Goal: Answer question/provide support: Answer question/provide support

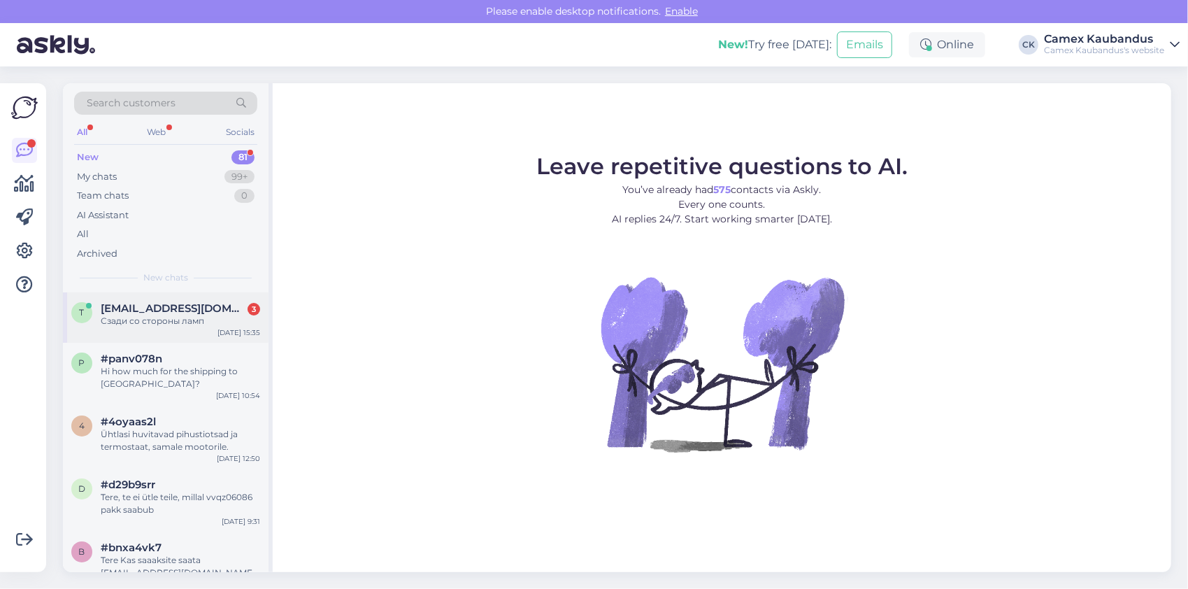
click at [171, 313] on span "[EMAIL_ADDRESS][DOMAIN_NAME]" at bounding box center [173, 308] width 145 height 13
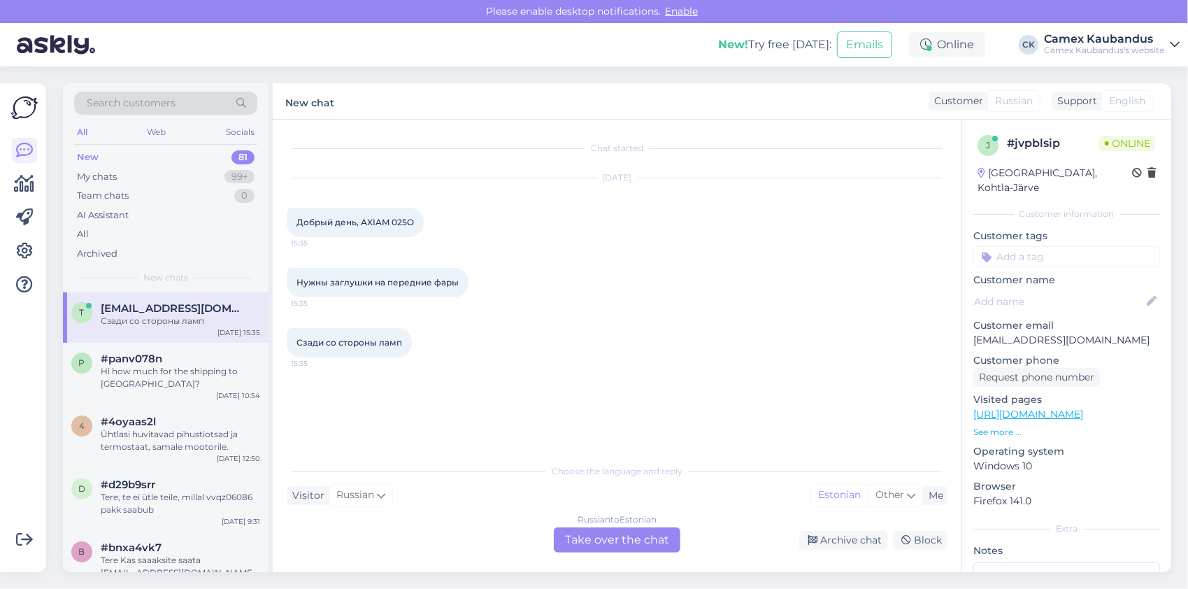
click at [600, 540] on div "Russian to Estonian Take over the chat" at bounding box center [617, 539] width 127 height 25
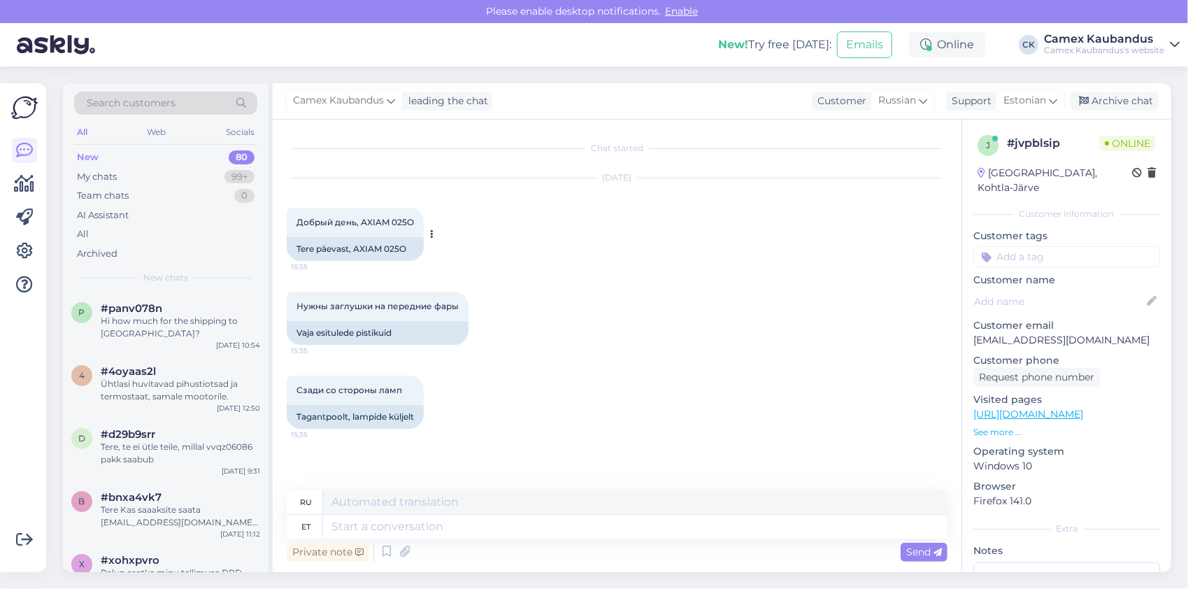
click at [401, 222] on span "Добрый день, AXIAM 025O" at bounding box center [354, 222] width 117 height 10
copy div "025O 15:35"
click at [346, 334] on div "Vaja esitulede pistikuid" at bounding box center [378, 333] width 182 height 24
click at [366, 530] on textarea at bounding box center [635, 526] width 624 height 24
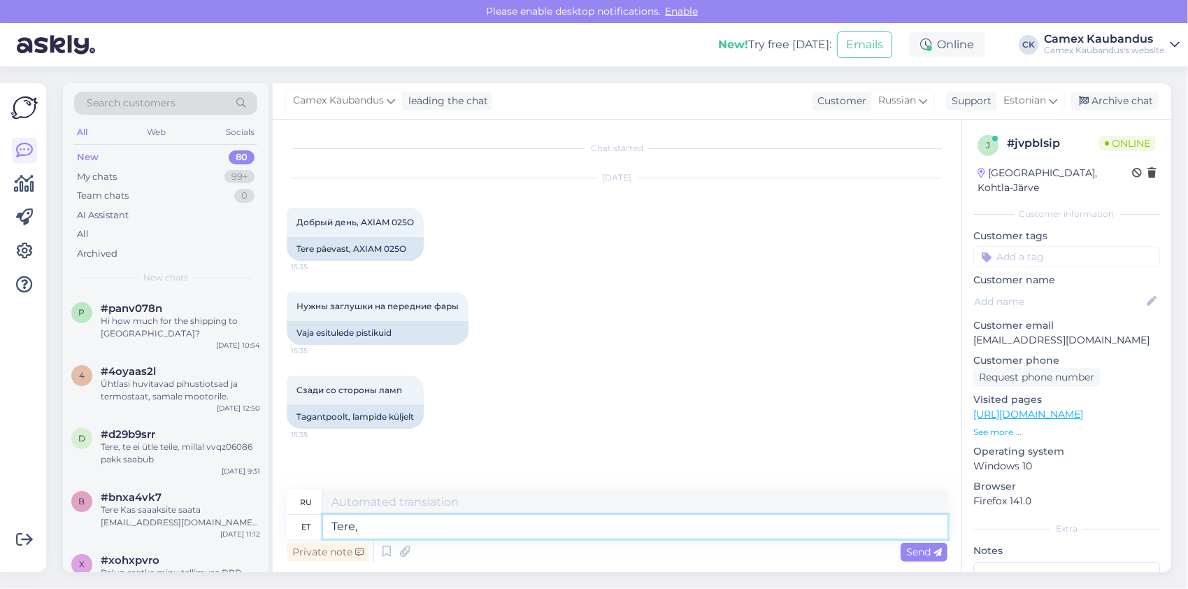
type textarea "Tere,"
type textarea "Привет,"
type textarea "Tere, kahjuks e"
type textarea "Здравствуйте, к сожалению."
type textarea "Tere, kahjuks ei o"
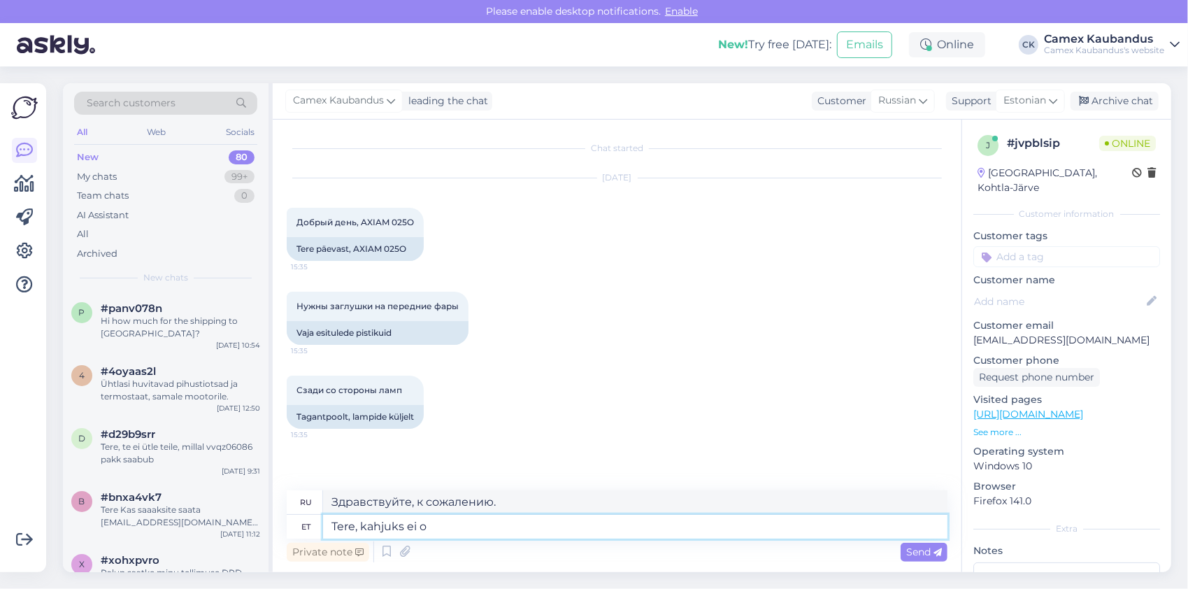
type textarea "Здравствуйте, к сожалению нет."
type textarea "Tere, kahjuks ei ole p"
type textarea "Здравствуйте, к сожалению, нет."
type textarea "Tere, kahjuks ei ole pakkuda."
type textarea "Здравствуйте, к сожалению, предложений нет."
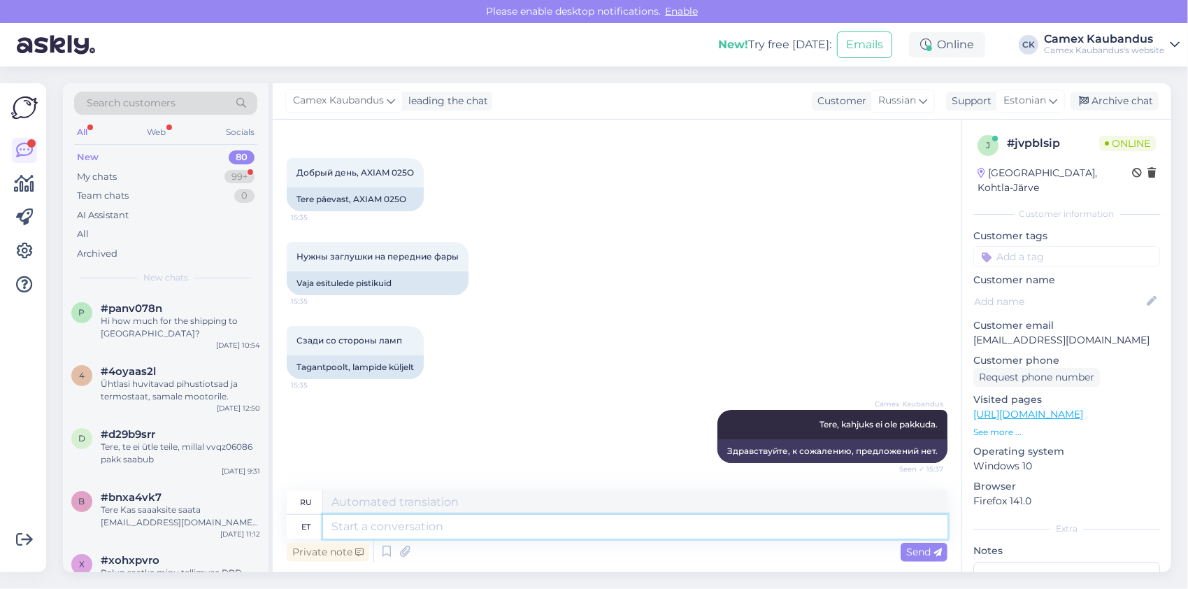
scroll to position [134, 0]
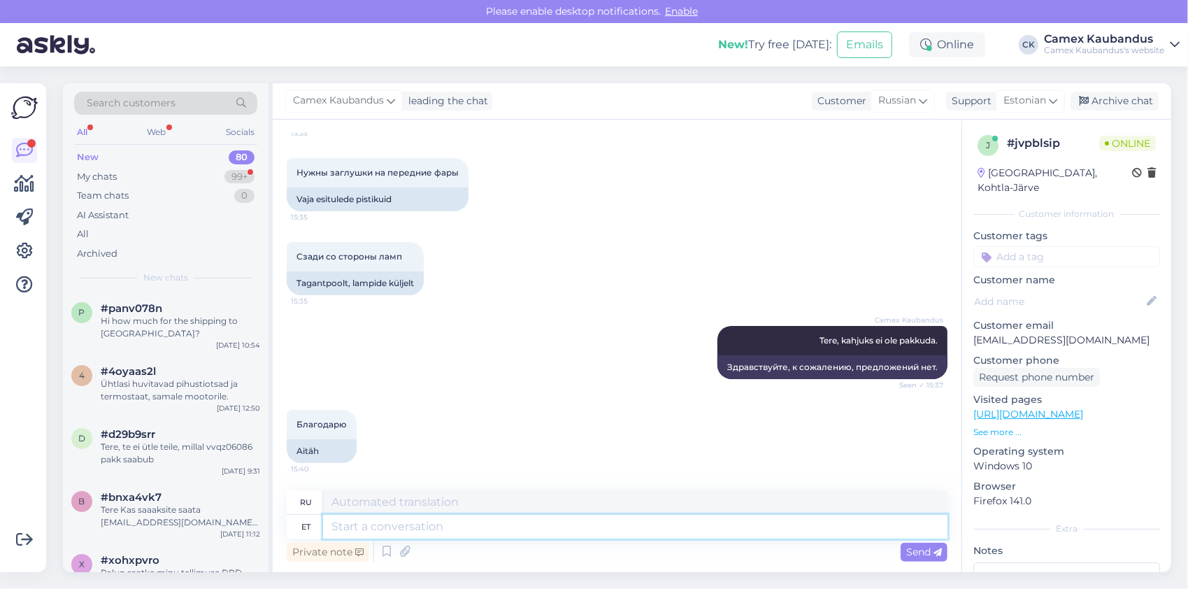
click at [416, 534] on textarea at bounding box center [635, 526] width 624 height 24
click at [108, 175] on div "My chats" at bounding box center [97, 177] width 40 height 14
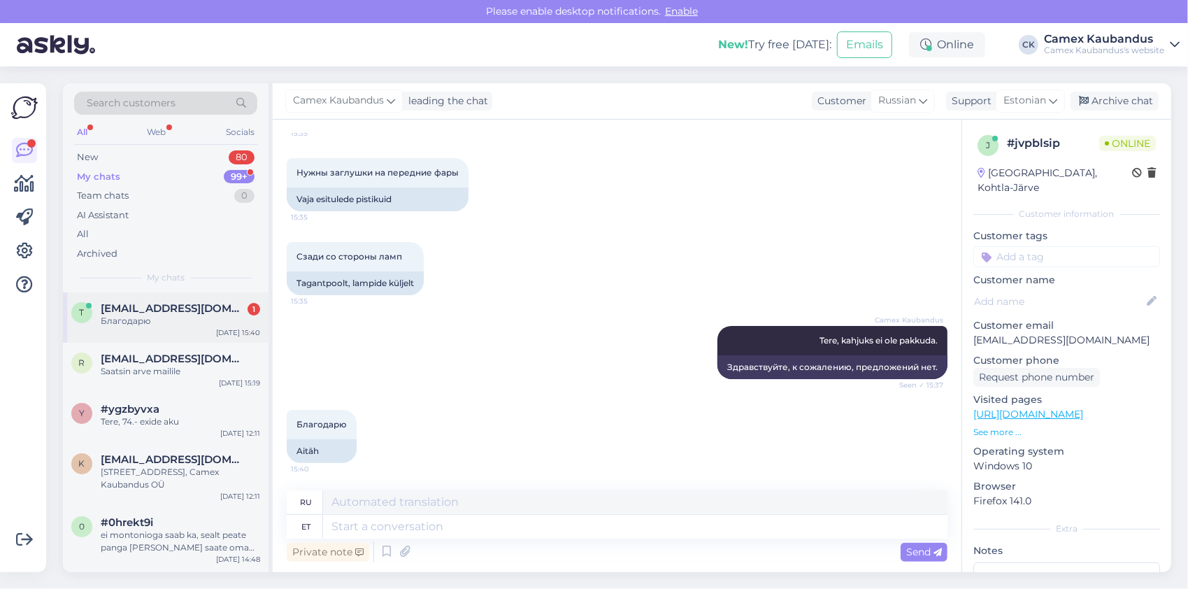
click at [126, 308] on span "[EMAIL_ADDRESS][DOMAIN_NAME]" at bounding box center [173, 308] width 145 height 13
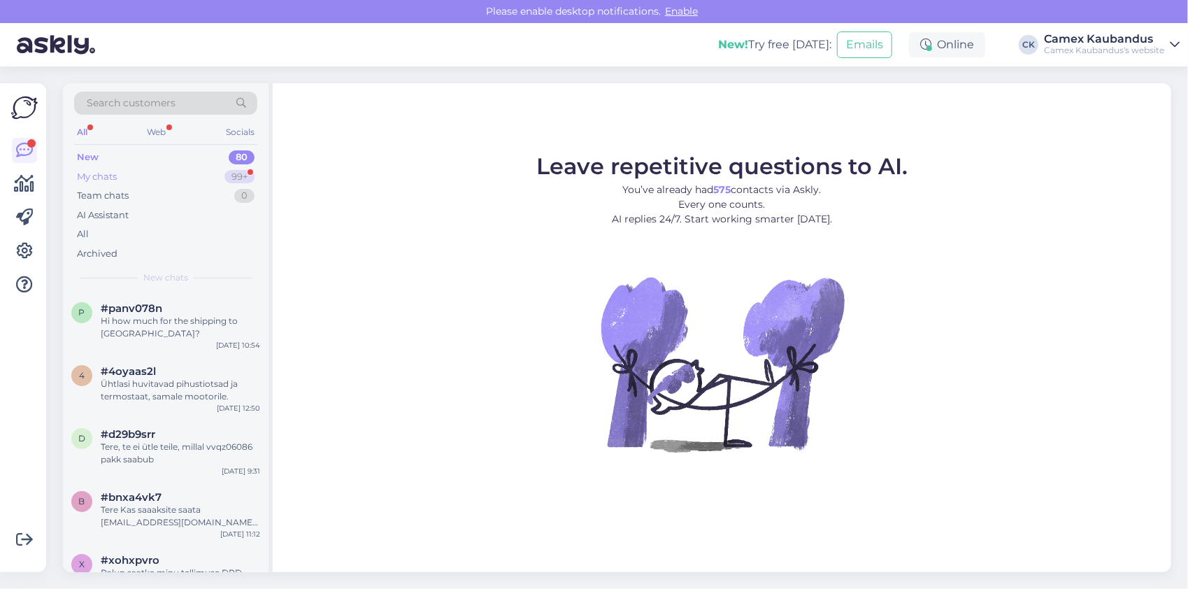
click at [89, 177] on div "My chats" at bounding box center [97, 177] width 40 height 14
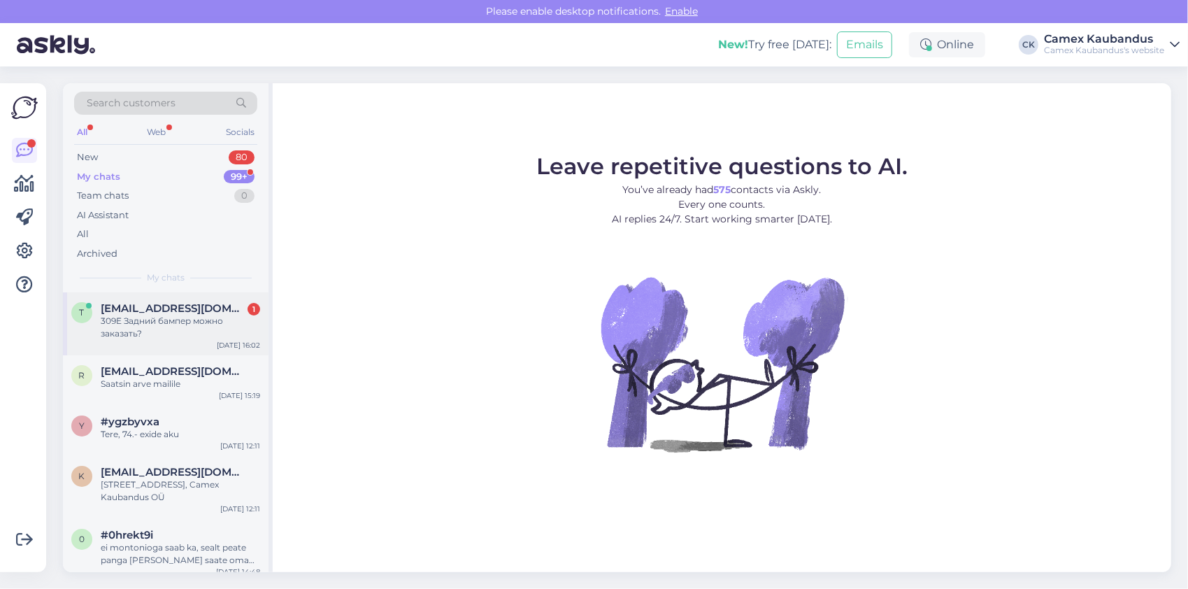
click at [134, 330] on div "309E Задний бампер можно заказать?" at bounding box center [180, 327] width 159 height 25
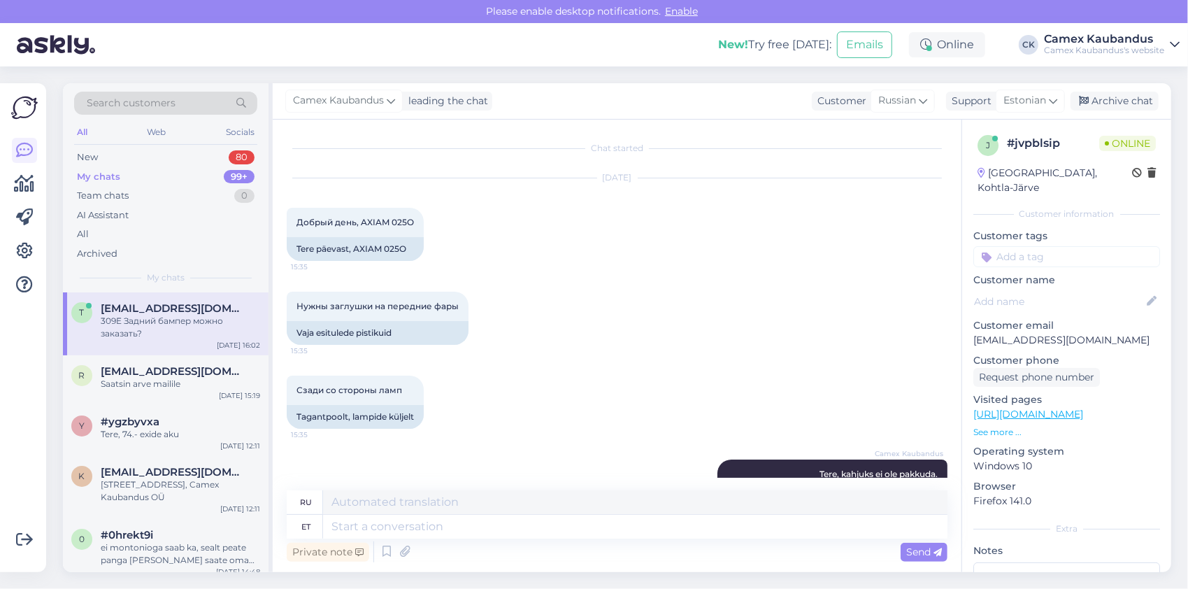
scroll to position [217, 0]
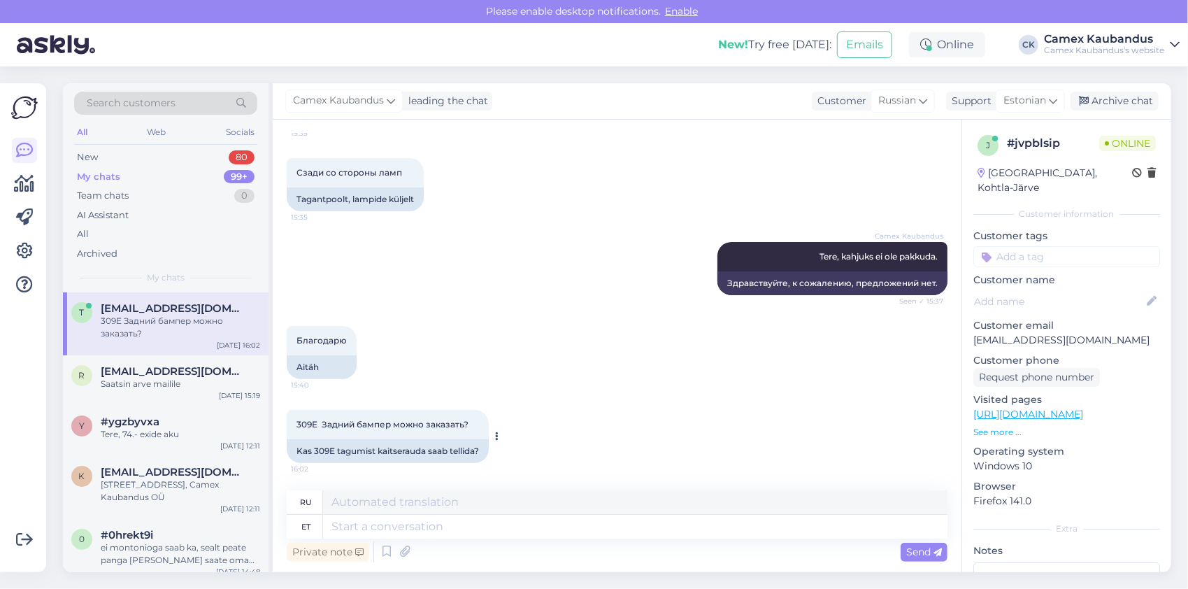
click at [326, 446] on div "Kas 309E tagumist kaitserauda saab tellida?" at bounding box center [388, 451] width 202 height 24
copy div "309E"
click at [544, 523] on textarea at bounding box center [635, 526] width 624 height 24
type textarea "jah"
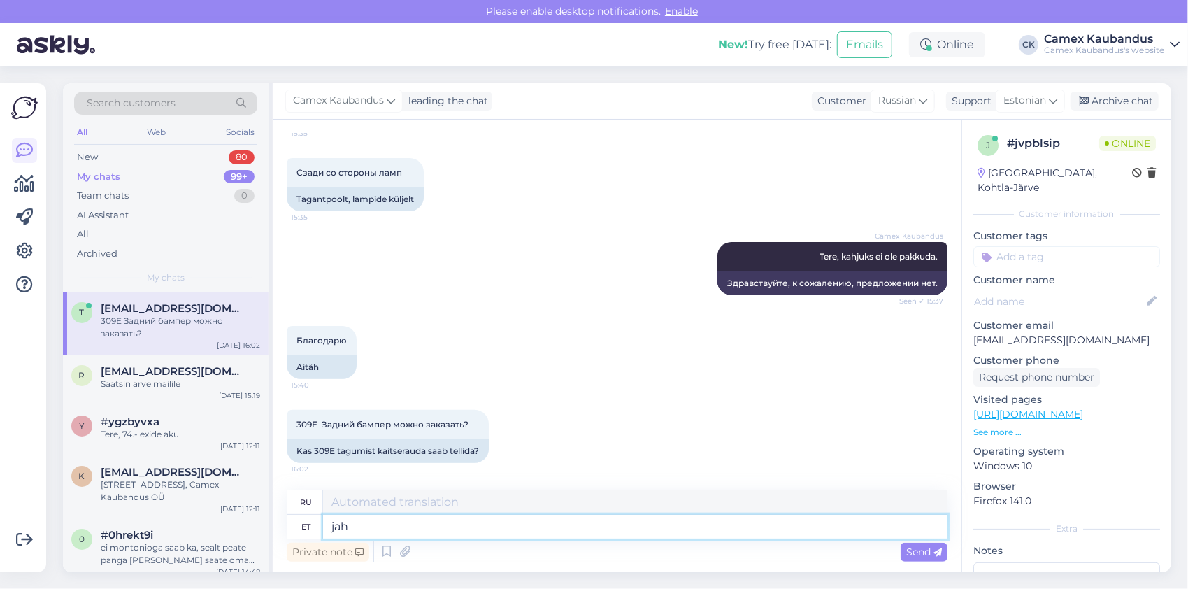
type textarea "да"
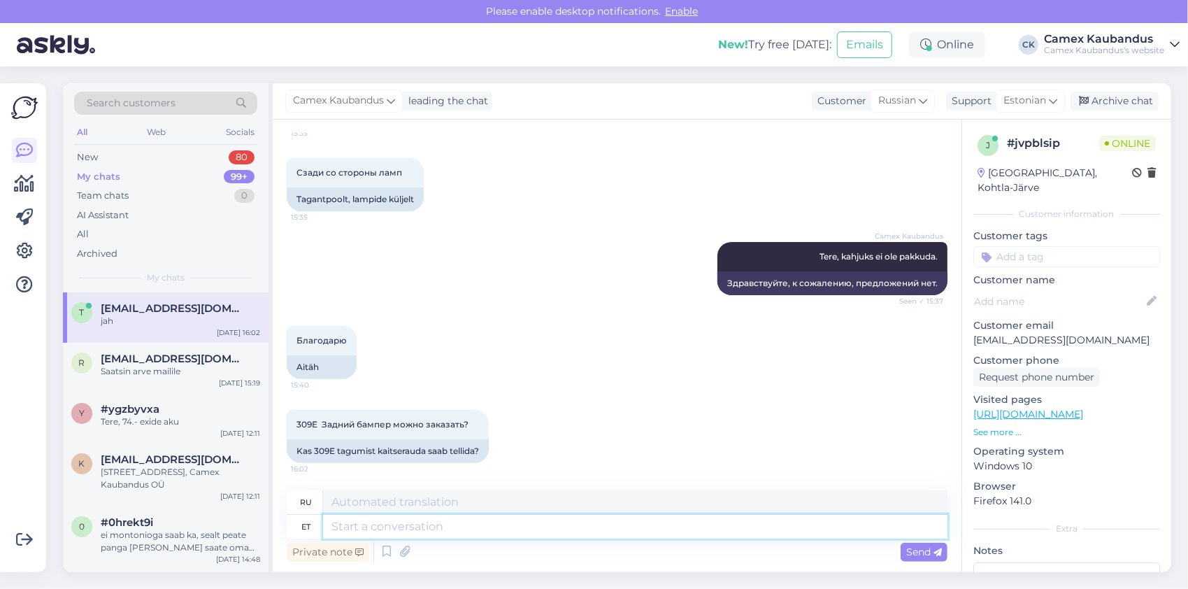
scroll to position [301, 0]
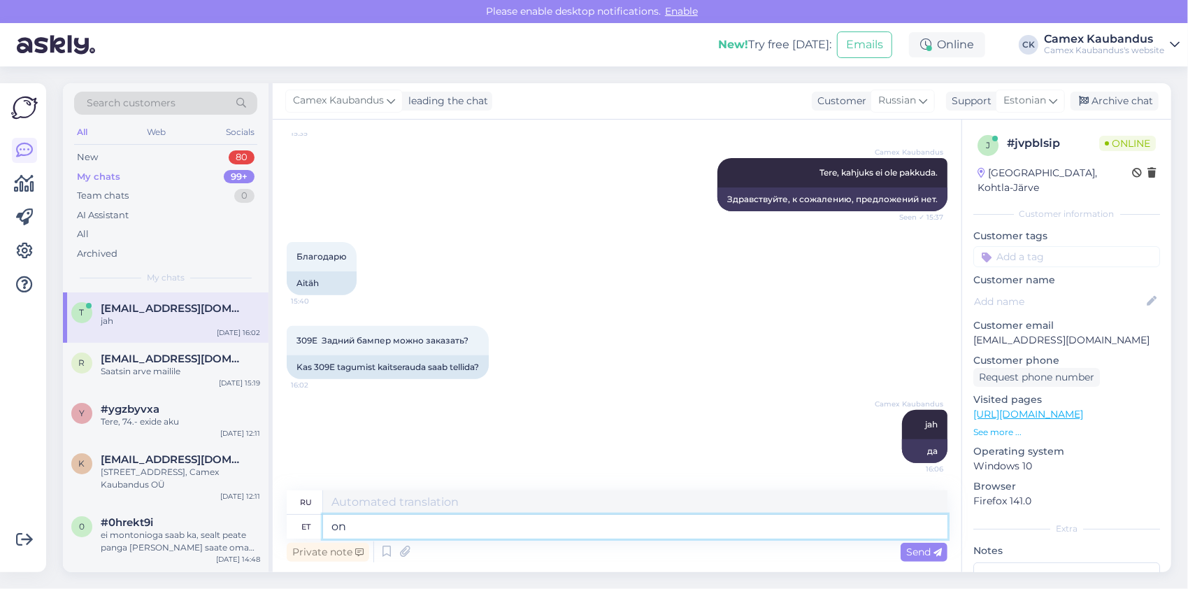
type textarea "on"
type textarea "является"
type textarea "on kohapeal"
type textarea "находится на сайте"
type textarea "on kohapeal olemas."
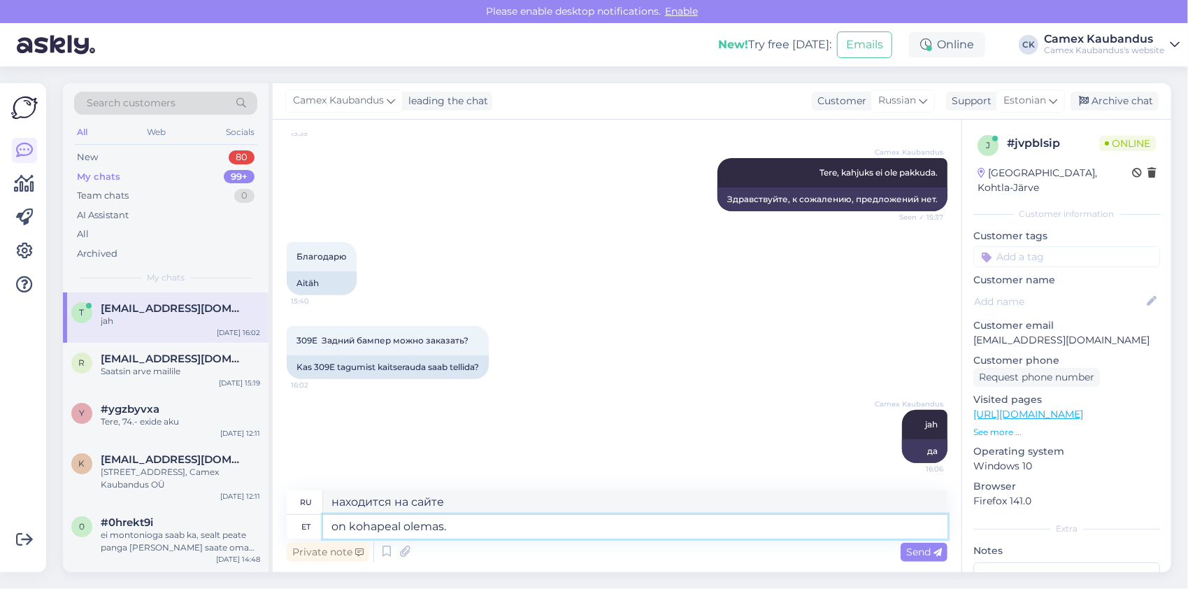
type textarea "доступно на сайте."
type textarea "on ko"
type textarea "находится на сайте"
type textarea "on"
type textarea "является"
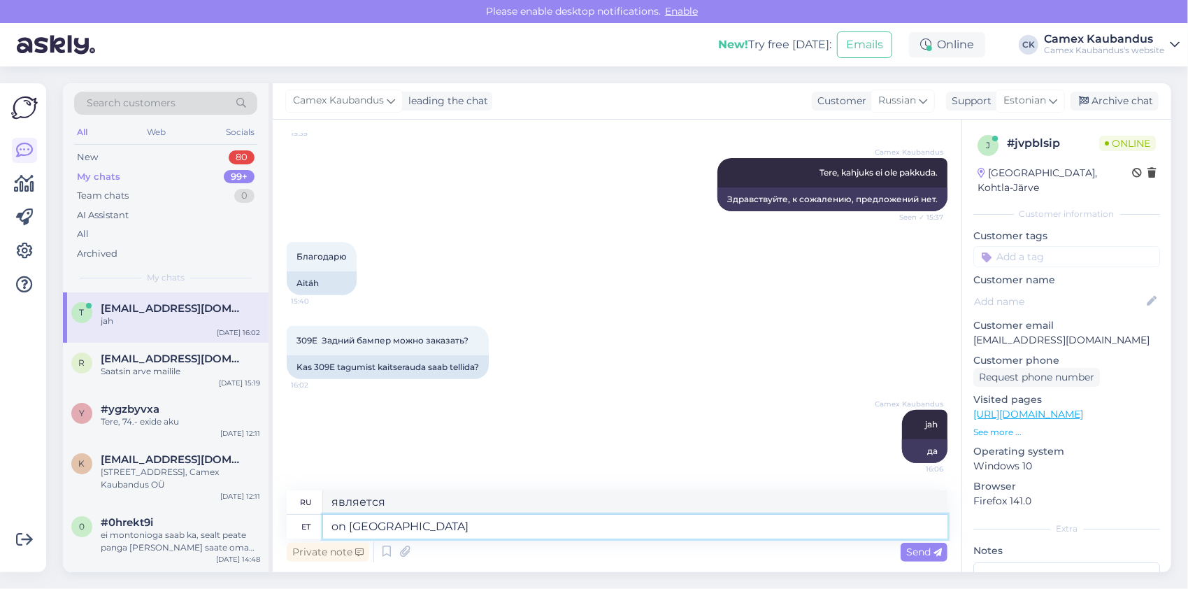
type textarea "on laos"
type textarea "в наличии"
type textarea "on laos olemas."
type textarea "есть в наличии."
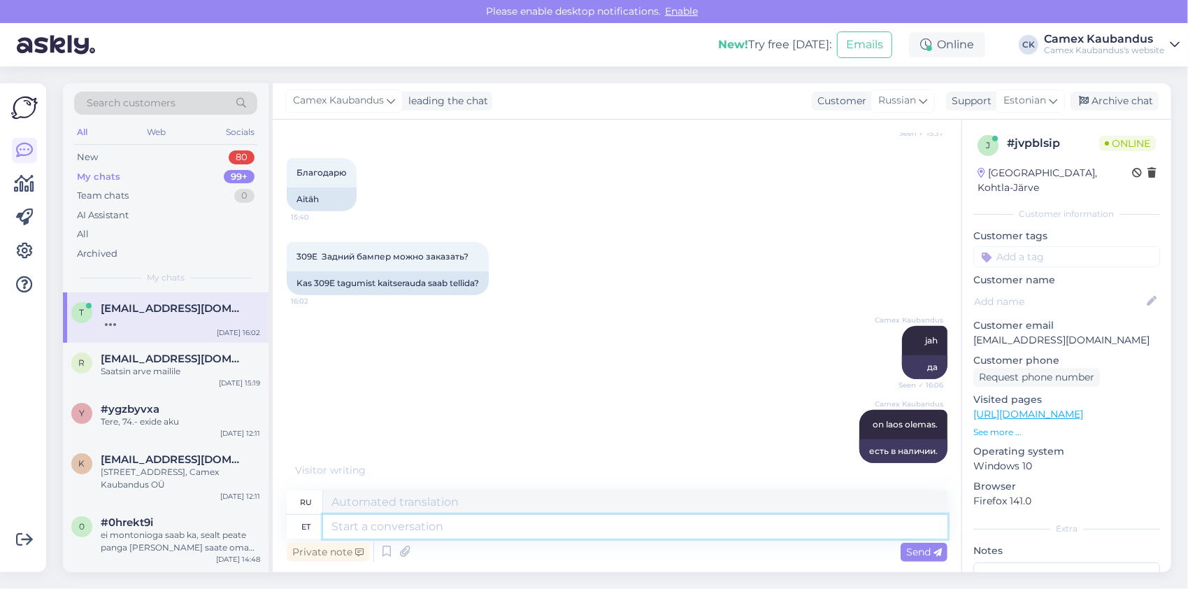
paste textarea "[URL][DOMAIN_NAME]"
type textarea "[URL][DOMAIN_NAME]"
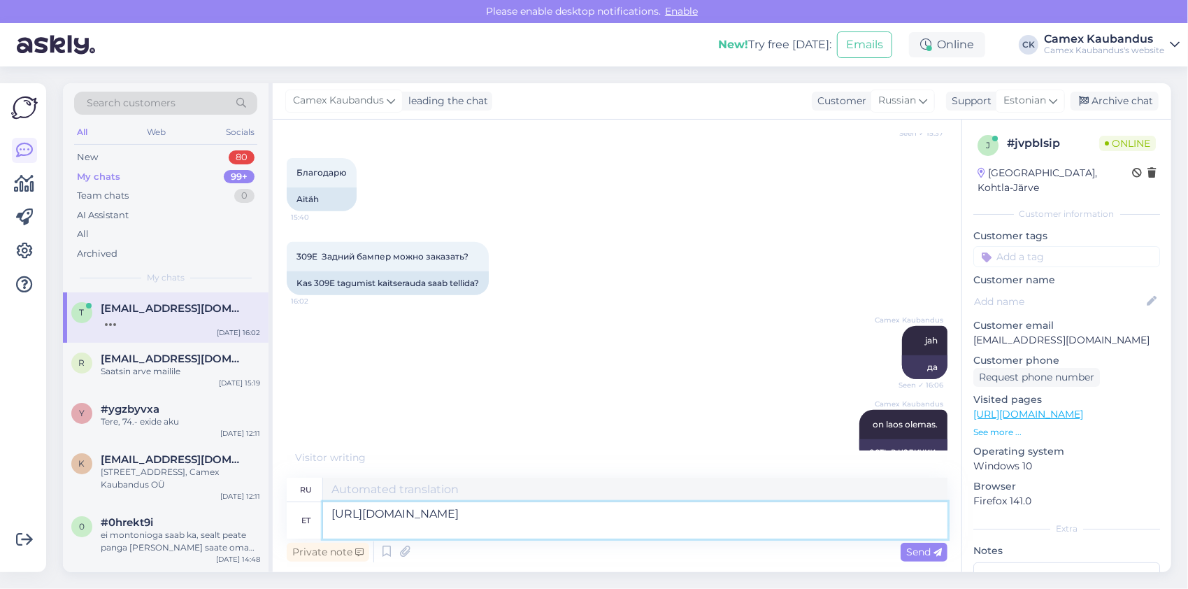
type textarea "[URL][DOMAIN_NAME]"
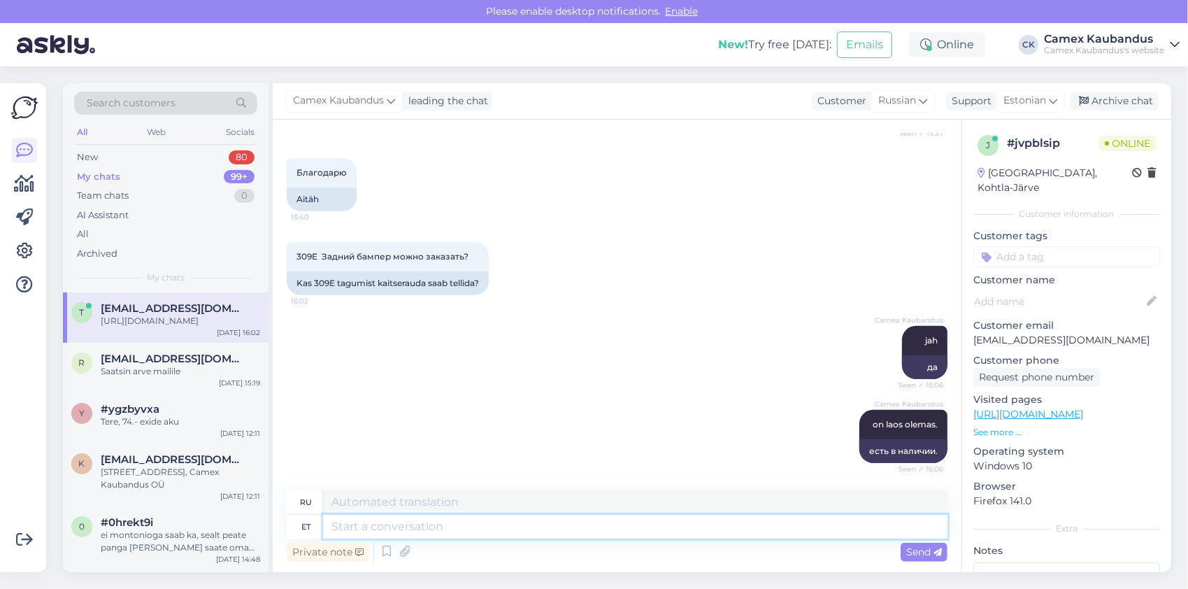
scroll to position [494, 0]
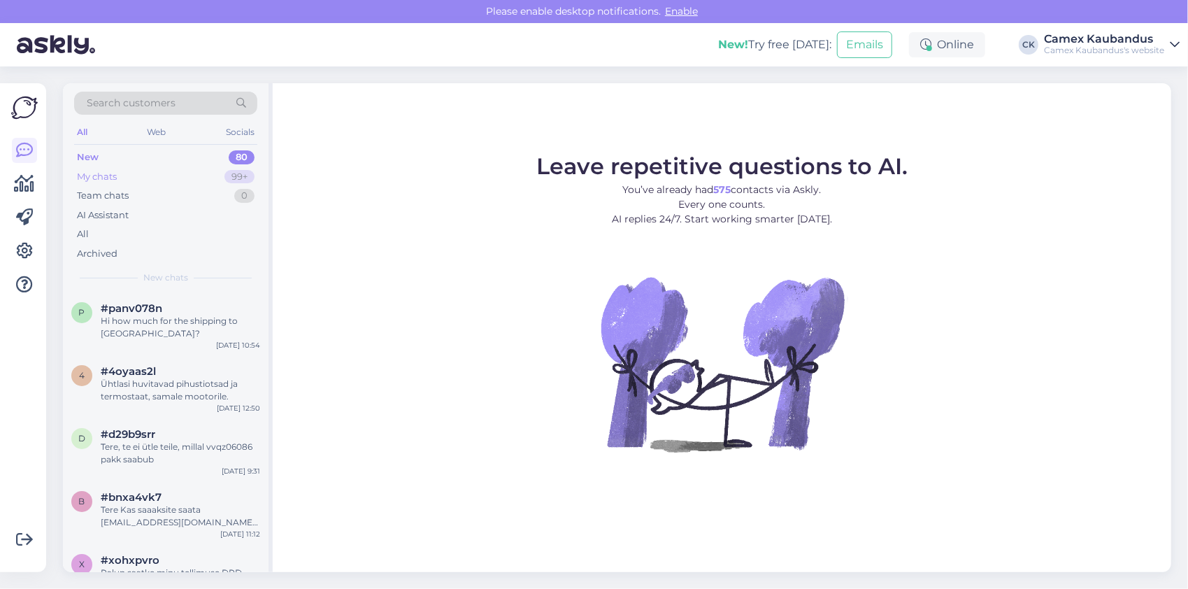
click at [146, 176] on div "My chats 99+" at bounding box center [165, 177] width 183 height 20
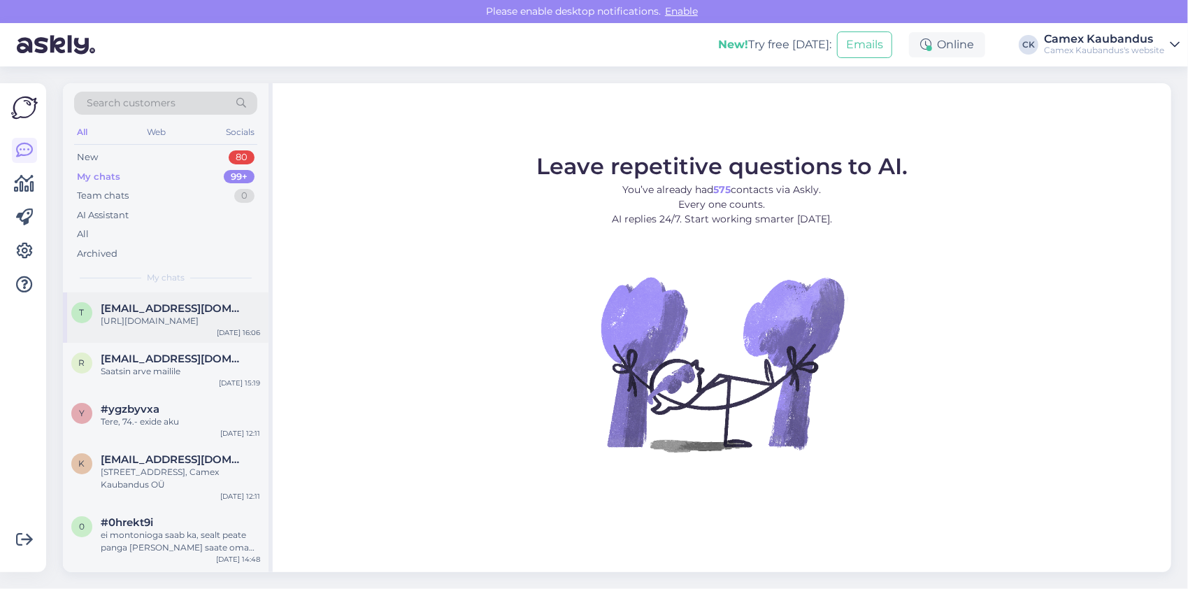
click at [154, 322] on div "[URL][DOMAIN_NAME]" at bounding box center [180, 321] width 159 height 13
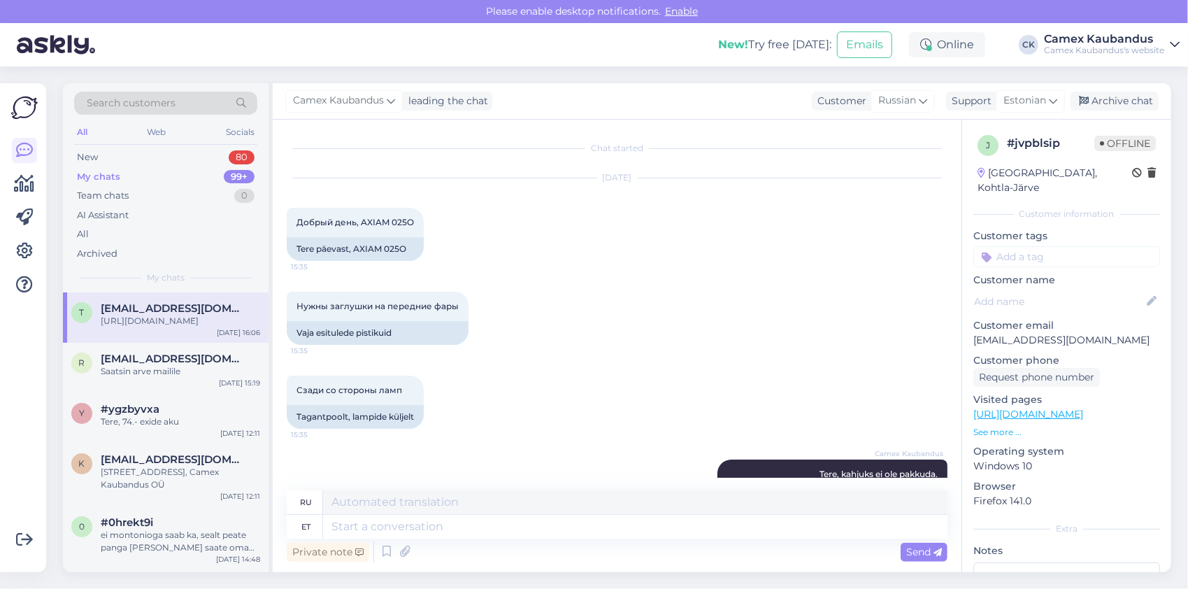
scroll to position [494, 0]
